Goal: Information Seeking & Learning: Learn about a topic

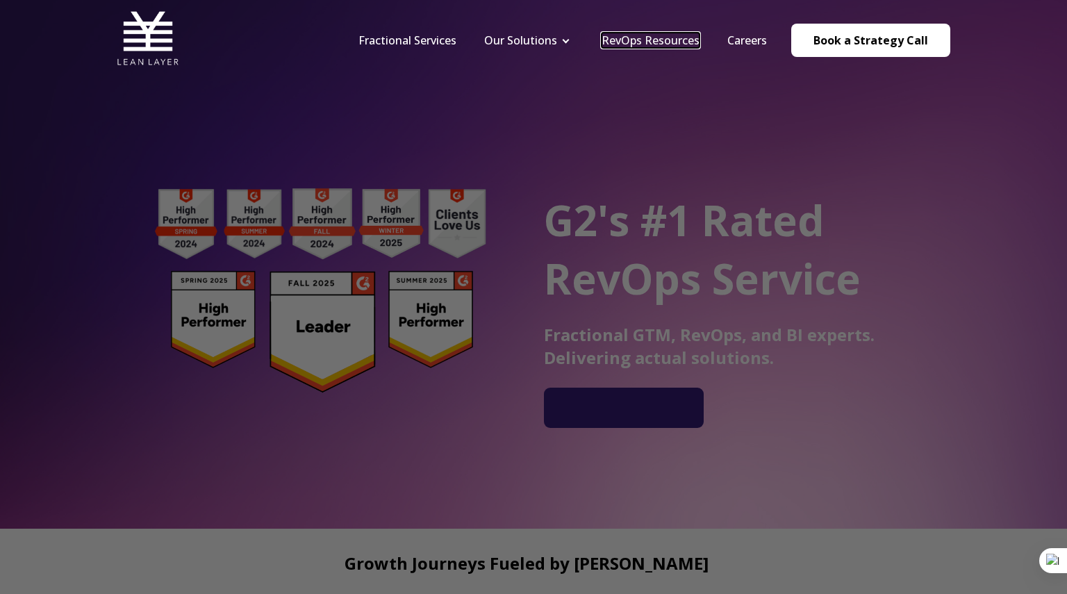
click at [662, 43] on link "RevOps Resources" at bounding box center [651, 40] width 98 height 15
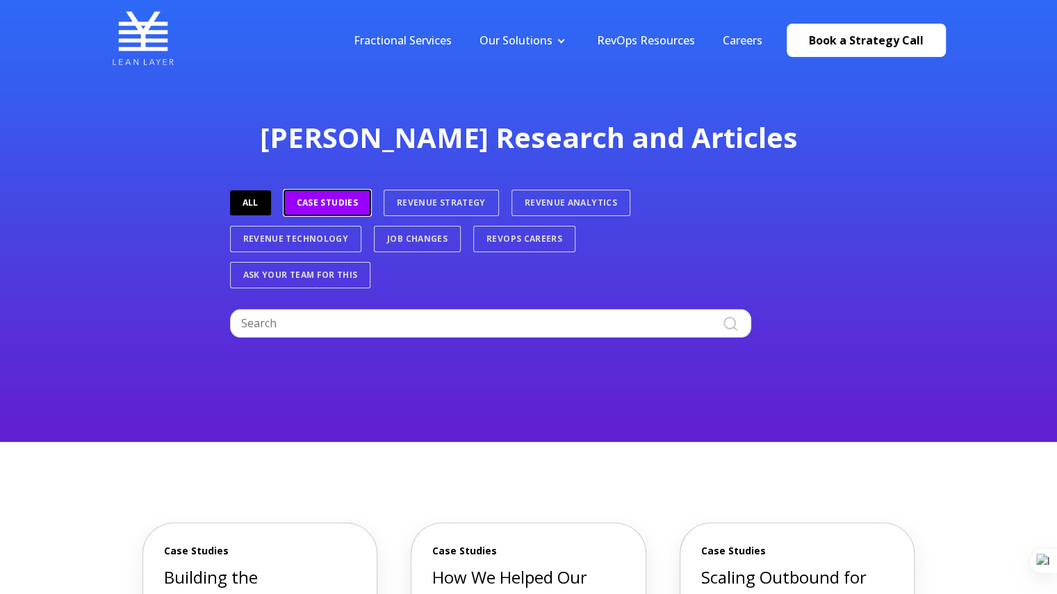
click at [343, 199] on link "Case Studies" at bounding box center [328, 203] width 88 height 26
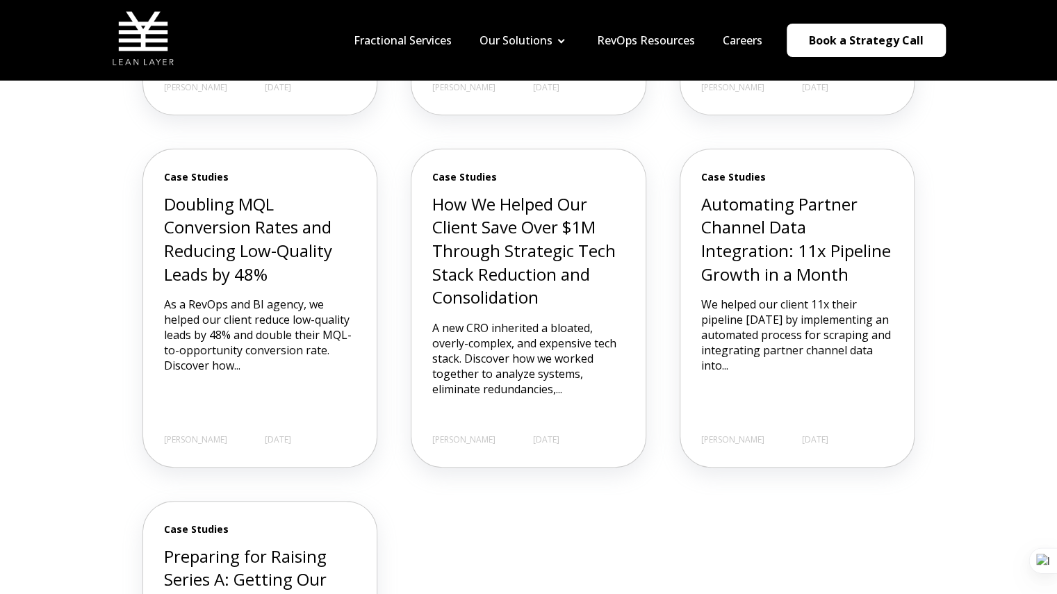
scroll to position [1077, 0]
click at [981, 336] on div "Case Studies Building the Foundations for Outbound: How we helped our client st…" at bounding box center [528, 143] width 1057 height 1557
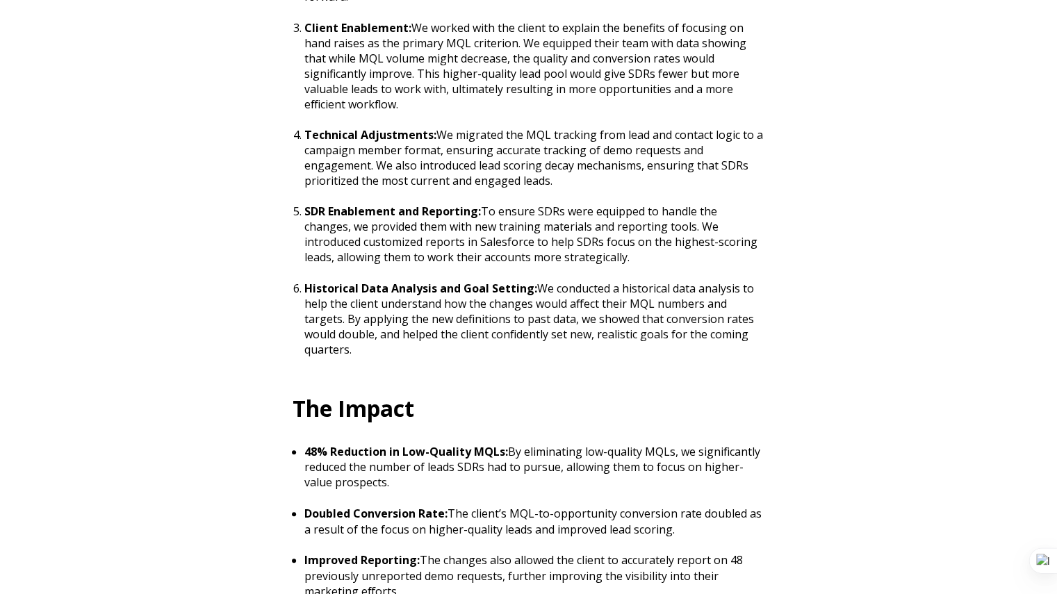
scroll to position [1337, 0]
